Goal: Information Seeking & Learning: Learn about a topic

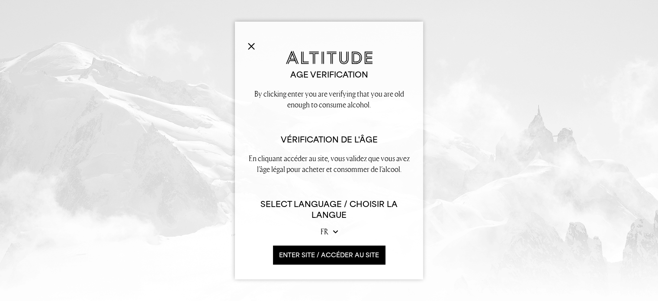
click at [321, 253] on button "ENTER SITE / accéder au site" at bounding box center [329, 254] width 112 height 19
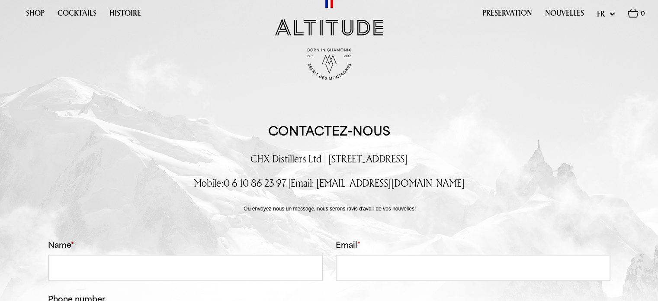
click at [315, 32] on img at bounding box center [329, 27] width 108 height 17
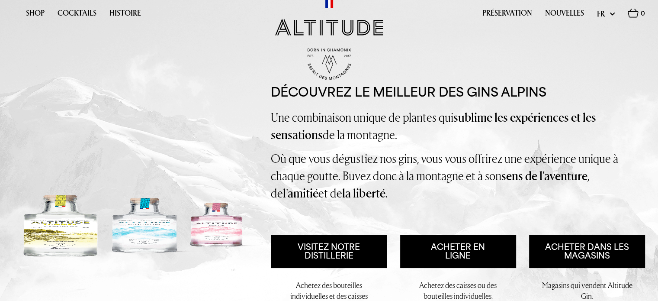
click at [332, 121] on span "Une combinaison unique de plantes qui sublime les expériences et les sensations…" at bounding box center [433, 125] width 325 height 33
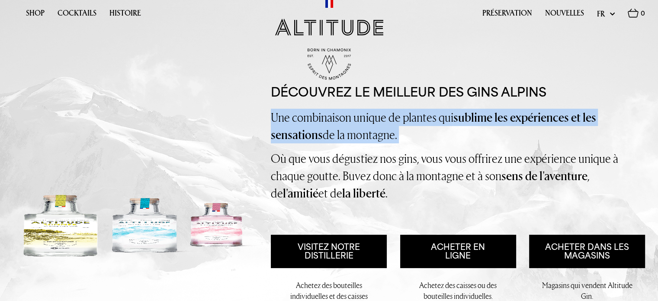
click at [332, 121] on span "Une combinaison unique de plantes qui sublime les expériences et les sensations…" at bounding box center [433, 125] width 325 height 33
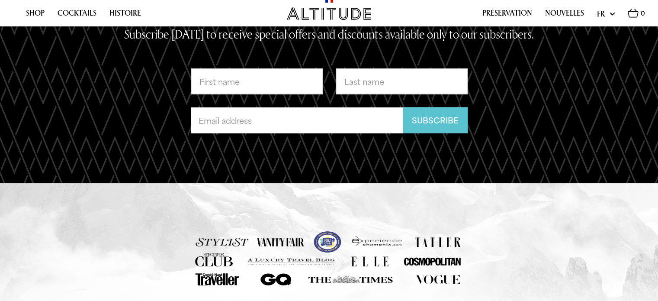
scroll to position [1659, 0]
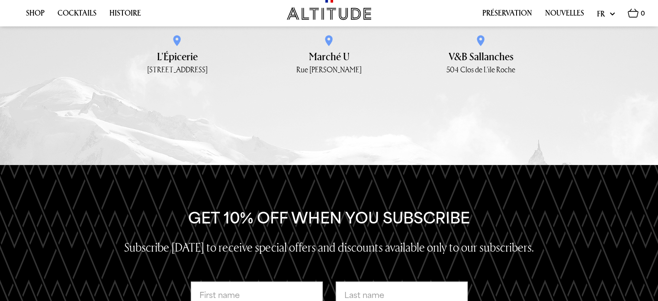
drag, startPoint x: 201, startPoint y: 203, endPoint x: 145, endPoint y: 212, distance: 56.0
click at [145, 212] on h2 "Get 10% off when you subscribe" at bounding box center [328, 217] width 497 height 19
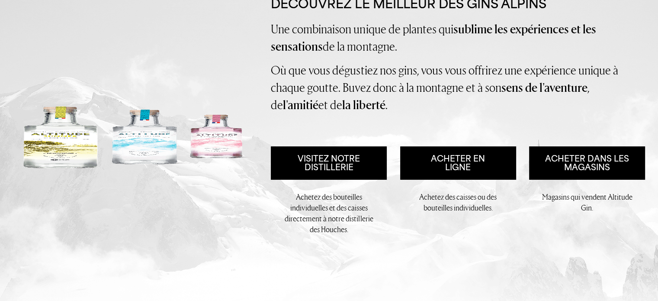
scroll to position [173, 0]
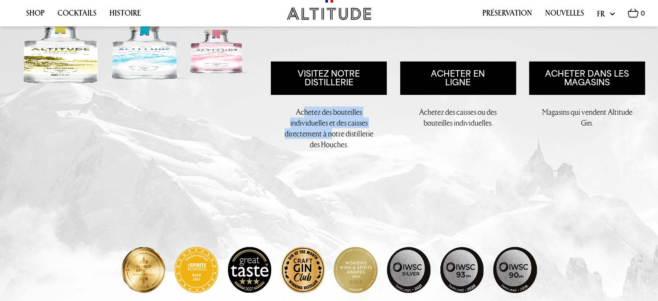
drag, startPoint x: 305, startPoint y: 108, endPoint x: 332, endPoint y: 138, distance: 40.7
click at [332, 138] on p "Achetez des bouteilles individuelles et des caisses directement à notre distill…" at bounding box center [328, 128] width 93 height 44
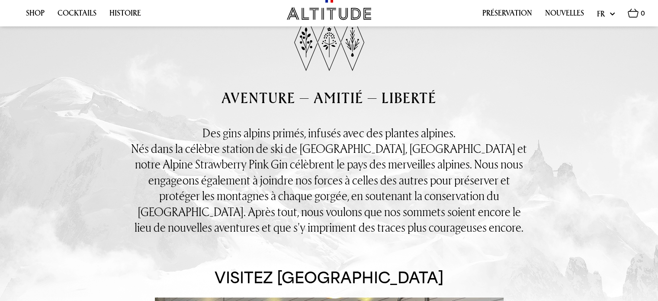
scroll to position [519, 0]
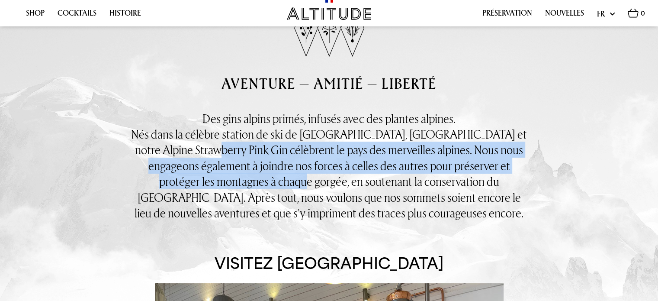
drag, startPoint x: 224, startPoint y: 159, endPoint x: 263, endPoint y: 181, distance: 45.5
click at [263, 181] on div "Nés dans la célèbre station de ski de [GEOGRAPHIC_DATA], [GEOGRAPHIC_DATA] et n…" at bounding box center [329, 173] width 398 height 94
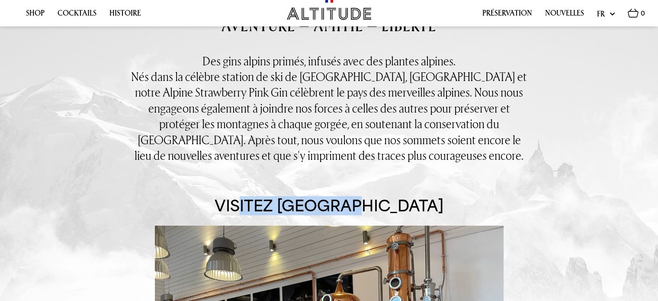
drag, startPoint x: 250, startPoint y: 197, endPoint x: 360, endPoint y: 204, distance: 110.9
click at [360, 204] on h2 "Visitez [GEOGRAPHIC_DATA]" at bounding box center [329, 205] width 229 height 19
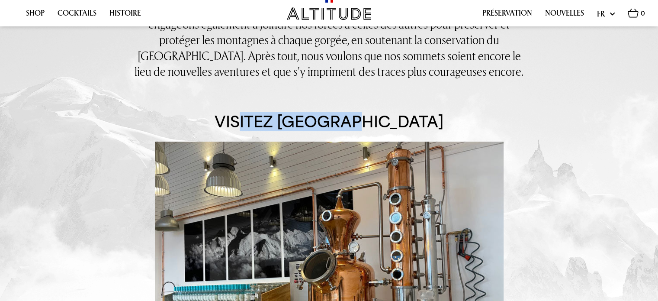
scroll to position [865, 0]
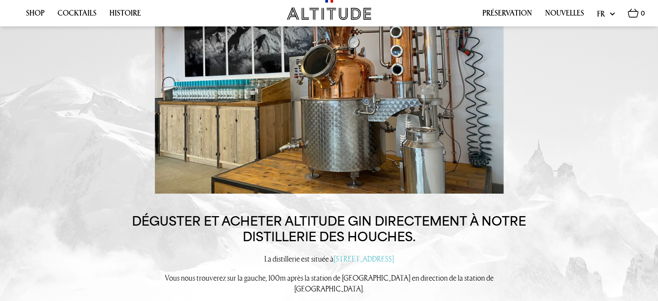
click at [218, 218] on h3 "Déguster et acheter Altitude Gin directement à notre distillerie des Houches." at bounding box center [329, 229] width 398 height 32
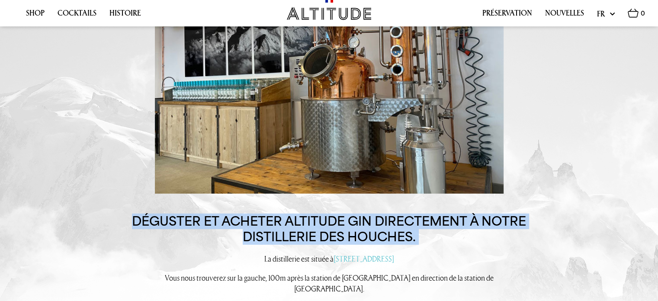
click at [218, 218] on h3 "Déguster et acheter Altitude Gin directement à notre distillerie des Houches." at bounding box center [329, 229] width 398 height 32
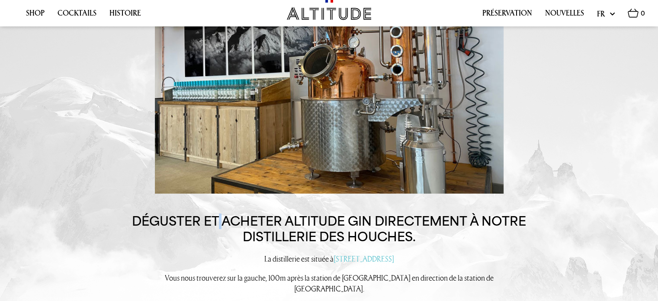
click at [218, 218] on h3 "Déguster et acheter Altitude Gin directement à notre distillerie des Houches." at bounding box center [329, 229] width 398 height 32
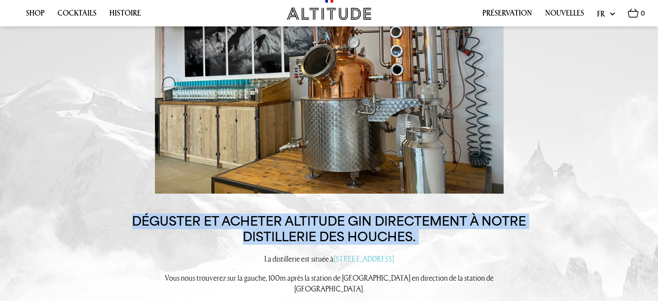
click at [218, 218] on h3 "Déguster et acheter Altitude Gin directement à notre distillerie des Houches." at bounding box center [329, 229] width 398 height 32
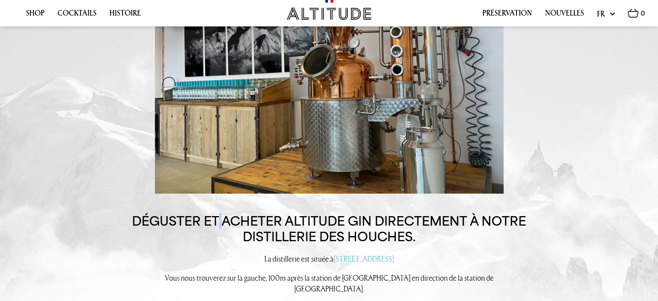
click at [218, 218] on h3 "Déguster et acheter Altitude Gin directement à notre distillerie des Houches." at bounding box center [329, 229] width 398 height 32
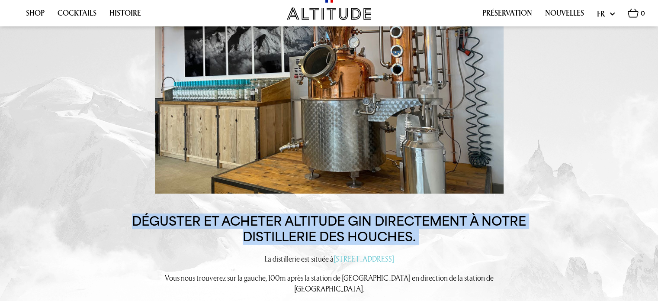
click at [218, 218] on h3 "Déguster et acheter Altitude Gin directement à notre distillerie des Houches." at bounding box center [329, 229] width 398 height 32
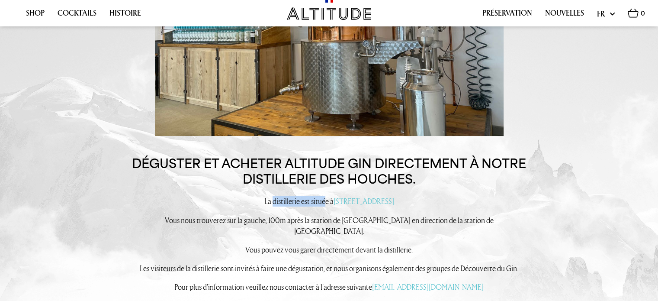
drag, startPoint x: 240, startPoint y: 197, endPoint x: 292, endPoint y: 201, distance: 52.5
click at [292, 201] on p "La distillerie est située à [STREET_ADDRESS]" at bounding box center [329, 201] width 398 height 11
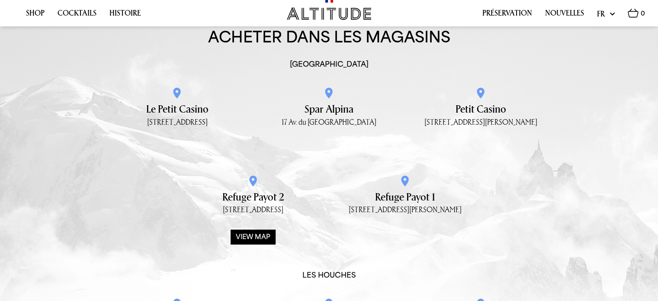
scroll to position [865, 0]
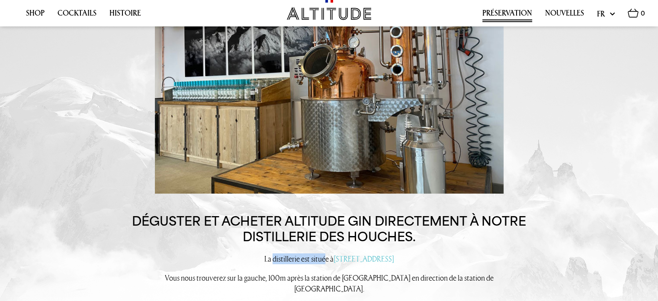
click at [513, 12] on link "Préservation" at bounding box center [507, 15] width 50 height 13
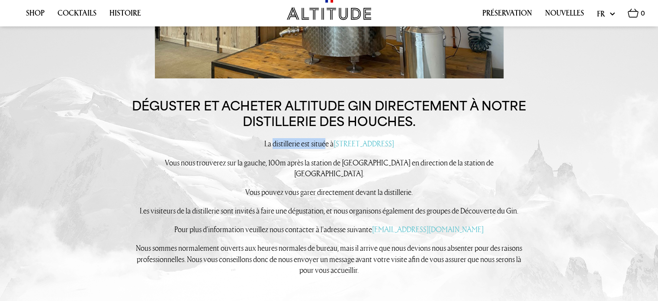
scroll to position [577, 0]
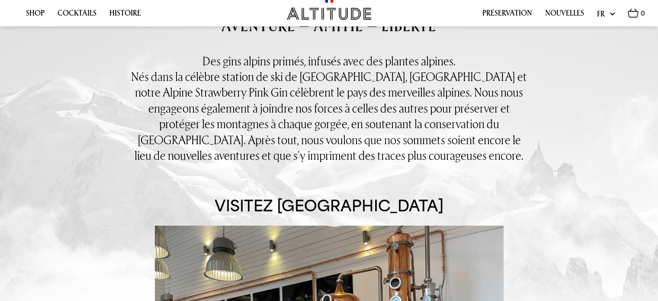
click at [313, 106] on div "Nés dans la célèbre station de ski de [GEOGRAPHIC_DATA], [GEOGRAPHIC_DATA] et n…" at bounding box center [329, 116] width 398 height 94
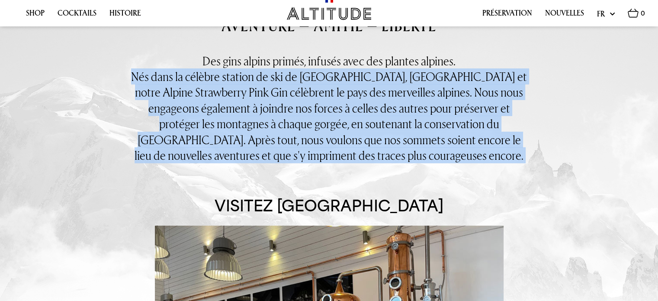
click at [313, 106] on div "Nés dans la célèbre station de ski de [GEOGRAPHIC_DATA], [GEOGRAPHIC_DATA] et n…" at bounding box center [329, 116] width 398 height 94
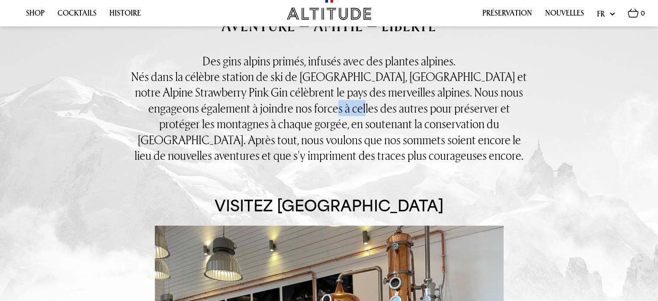
click at [313, 106] on div "Nés dans la célèbre station de ski de [GEOGRAPHIC_DATA], [GEOGRAPHIC_DATA] et n…" at bounding box center [329, 116] width 398 height 94
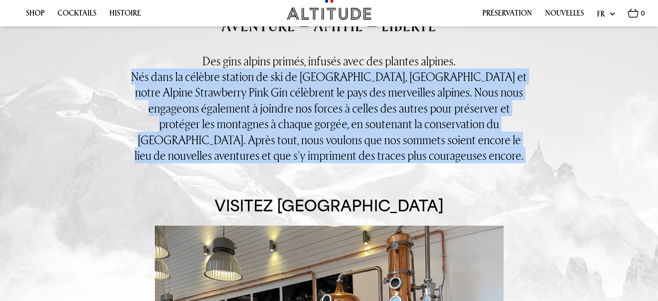
click at [313, 106] on div "Nés dans la célèbre station de ski de [GEOGRAPHIC_DATA], [GEOGRAPHIC_DATA] et n…" at bounding box center [329, 116] width 398 height 94
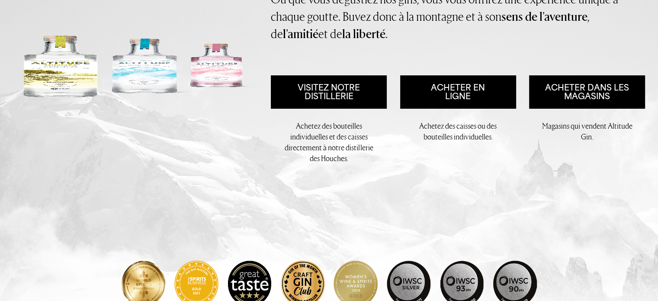
scroll to position [0, 0]
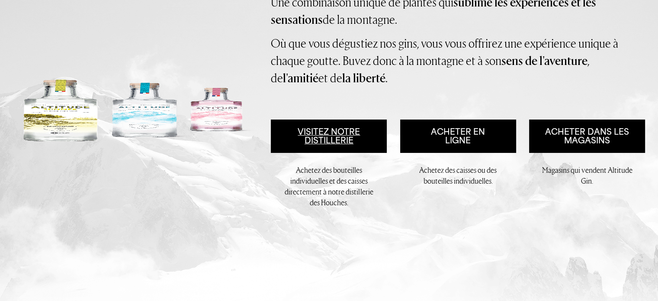
click at [341, 140] on link "Visitez notre distillerie" at bounding box center [329, 135] width 116 height 33
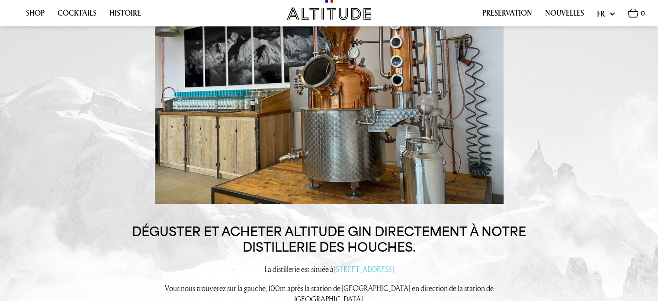
scroll to position [902, 0]
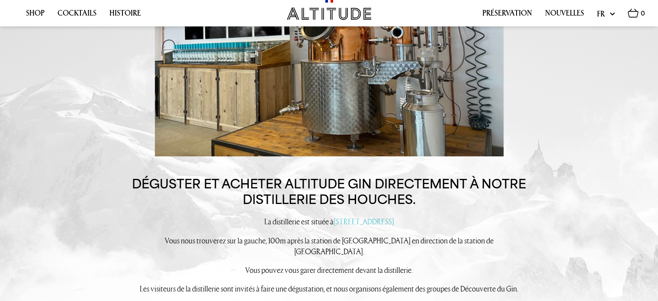
click at [299, 182] on h3 "Déguster et acheter Altitude Gin directement à notre distillerie des Houches." at bounding box center [329, 192] width 398 height 32
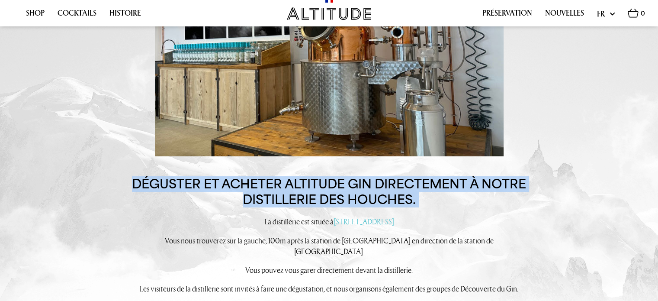
click at [299, 182] on h3 "Déguster et acheter Altitude Gin directement à notre distillerie des Houches." at bounding box center [329, 192] width 398 height 32
click at [265, 182] on h3 "Déguster et acheter Altitude Gin directement à notre distillerie des Houches." at bounding box center [329, 192] width 398 height 32
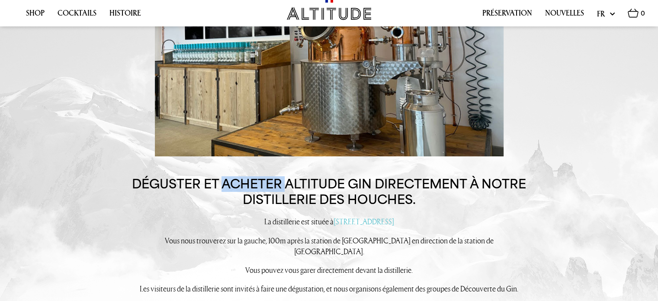
click at [265, 182] on h3 "Déguster et acheter Altitude Gin directement à notre distillerie des Houches." at bounding box center [329, 192] width 398 height 32
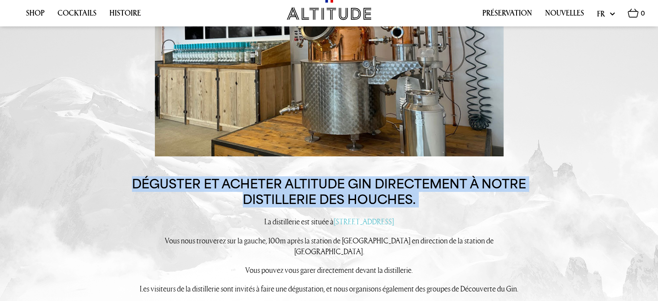
click at [265, 182] on h3 "Déguster et acheter Altitude Gin directement à notre distillerie des Houches." at bounding box center [329, 192] width 398 height 32
